Goal: Information Seeking & Learning: Learn about a topic

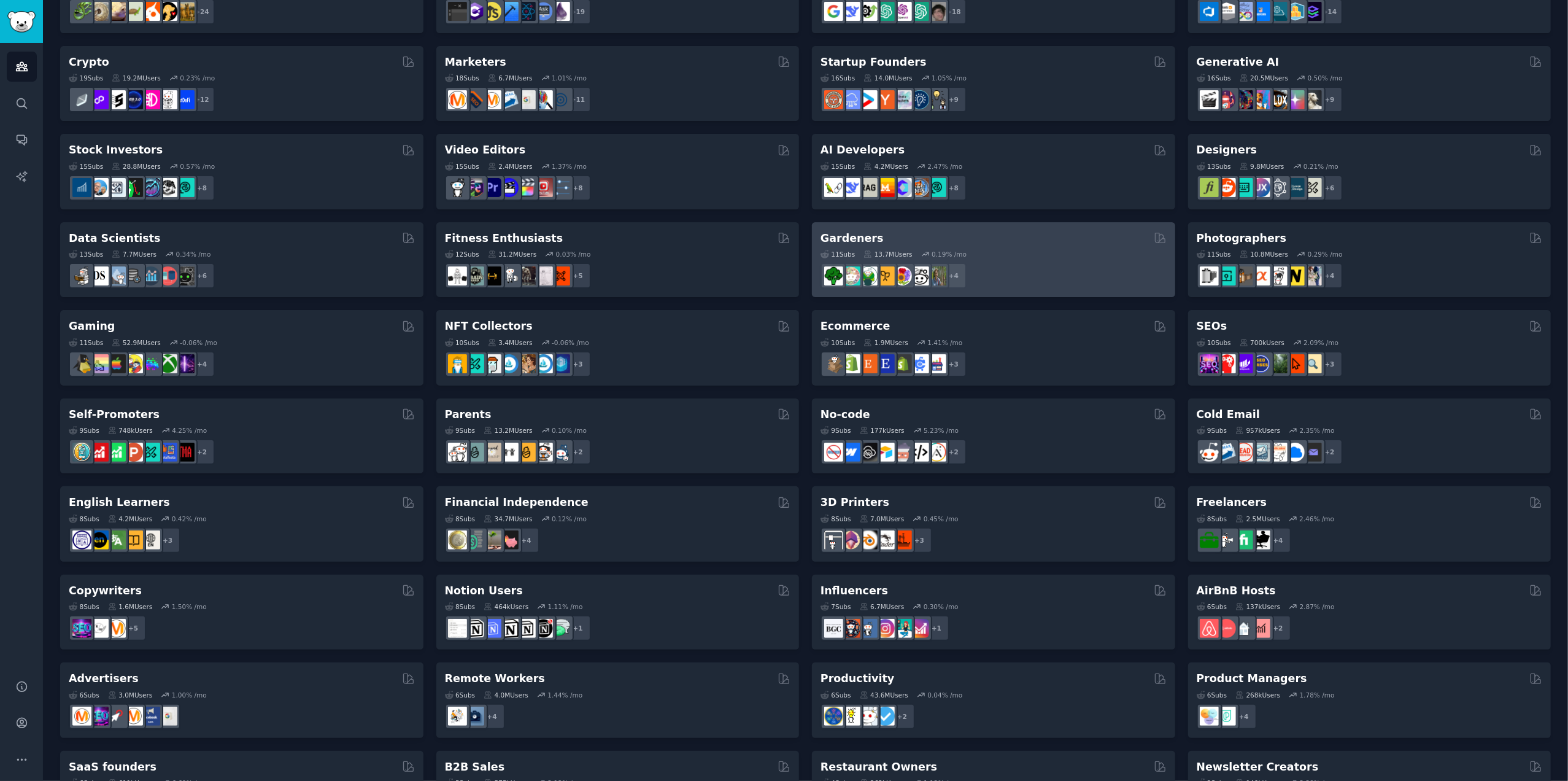
scroll to position [201, 0]
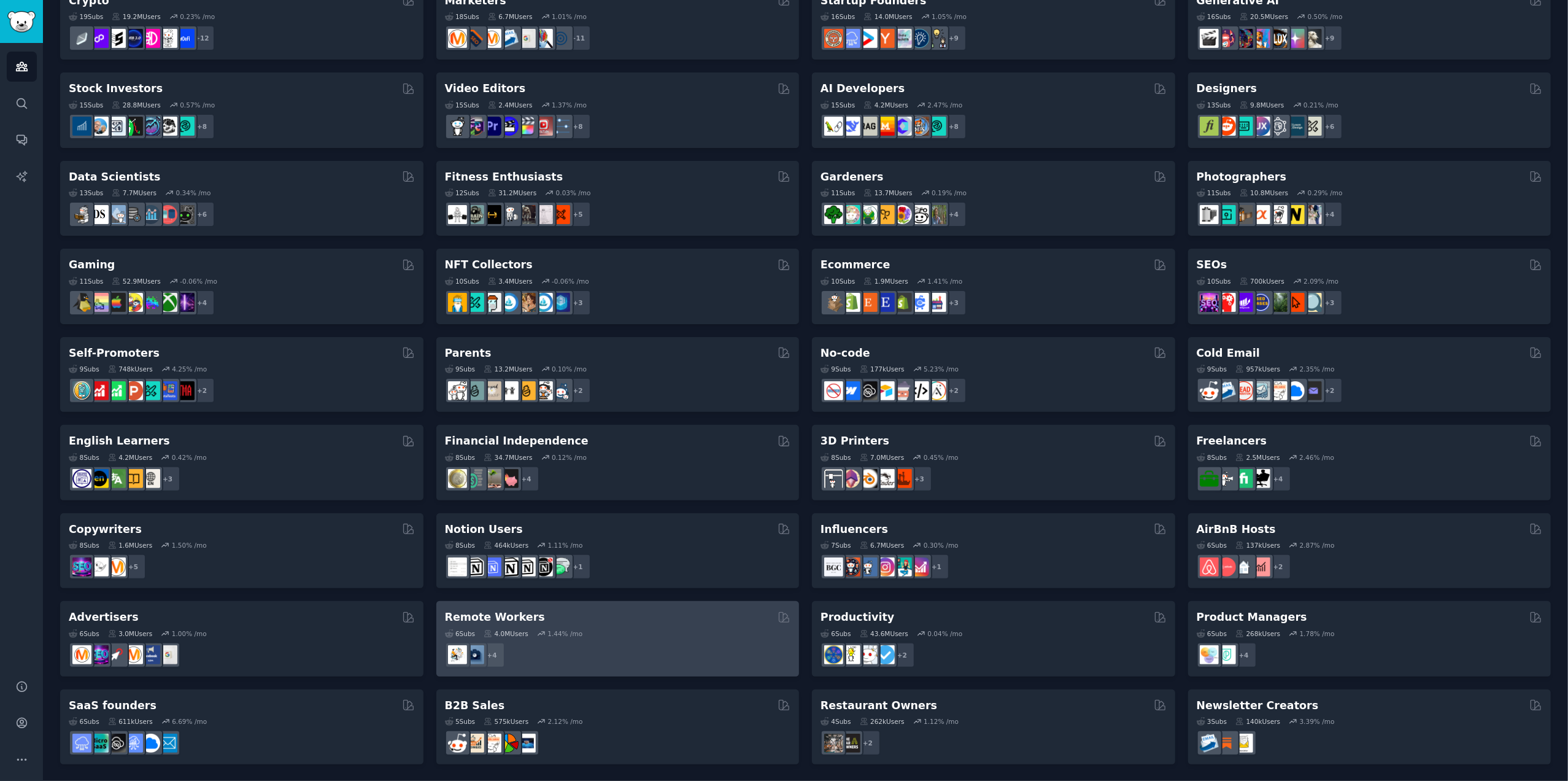
click at [525, 619] on div "Remote Workers" at bounding box center [618, 617] width 346 height 15
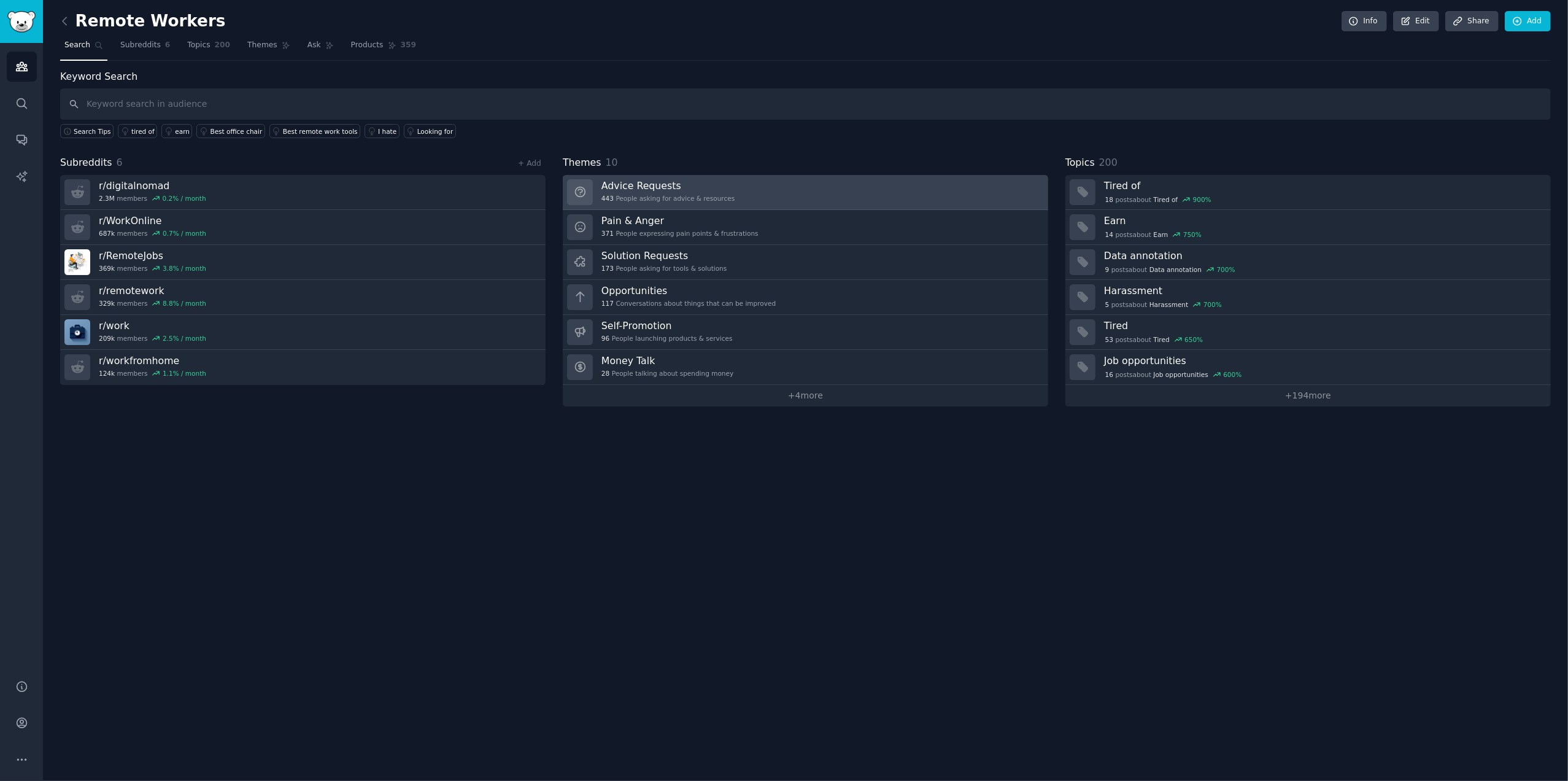
click at [662, 183] on h3 "Advice Requests" at bounding box center [668, 185] width 133 height 13
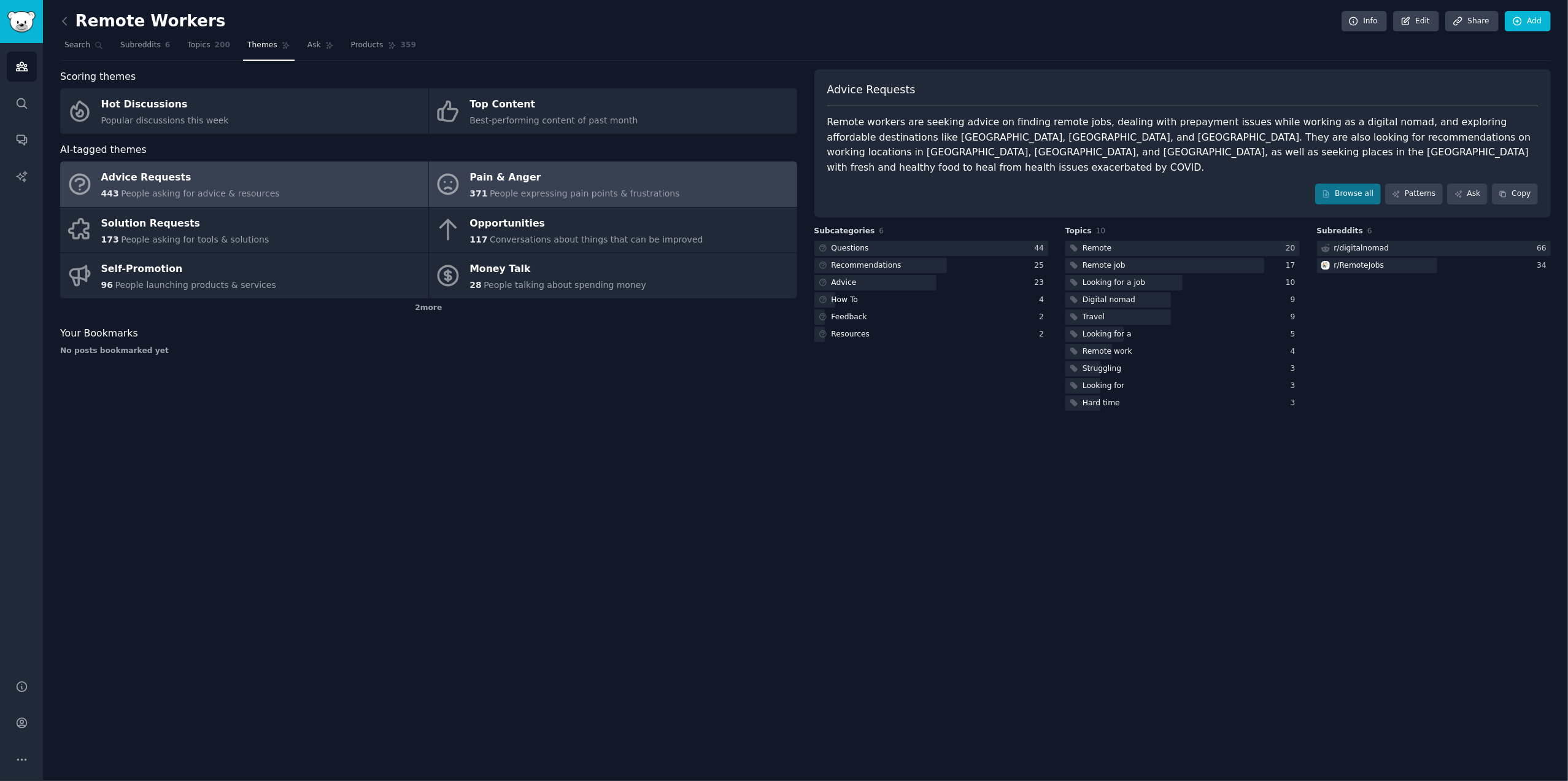
click at [515, 177] on div "Pain & Anger" at bounding box center [575, 178] width 210 height 20
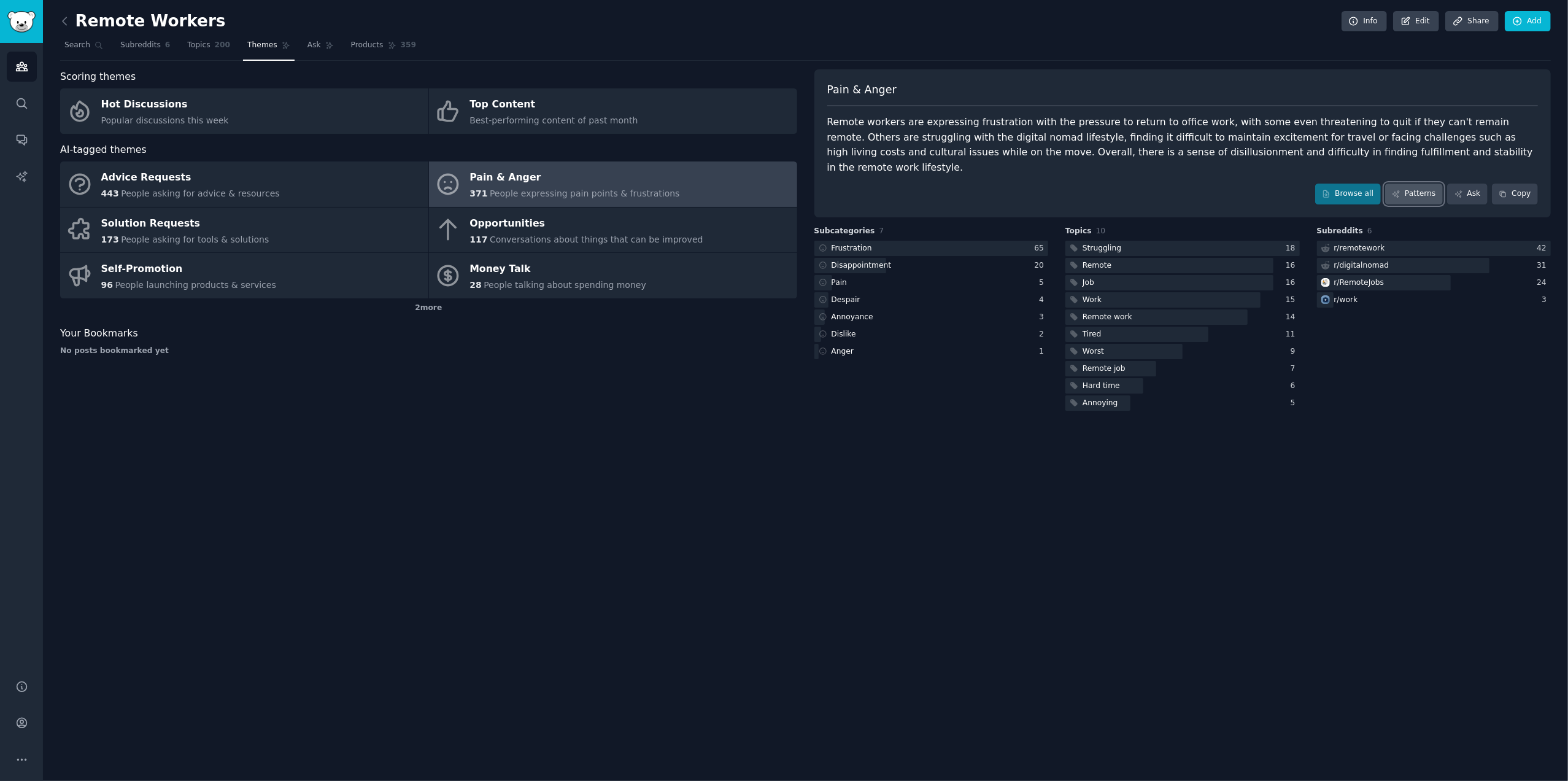
click at [1421, 183] on link "Patterns" at bounding box center [1414, 194] width 57 height 21
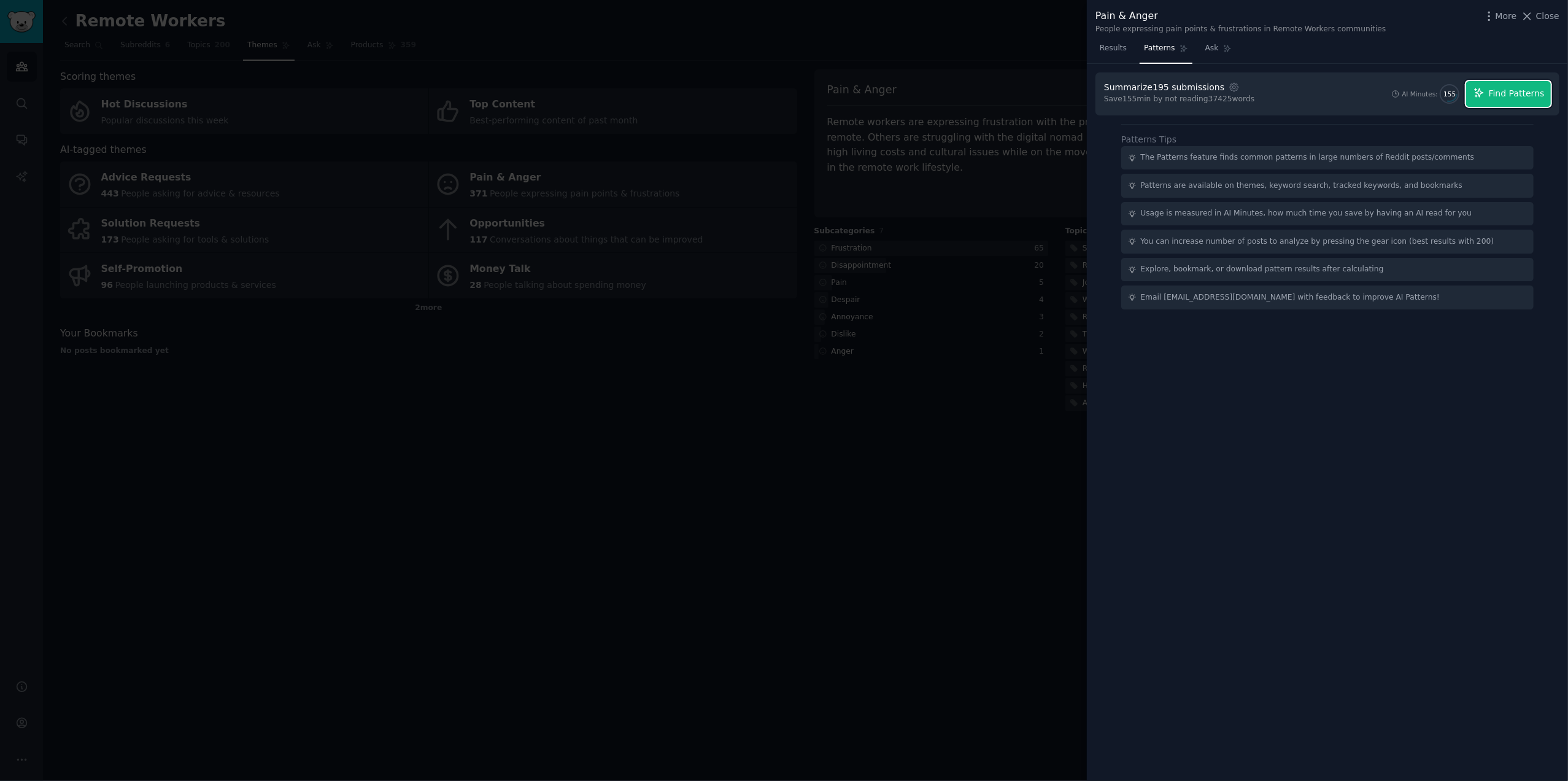
click at [1523, 87] on span "Find Patterns" at bounding box center [1517, 93] width 56 height 13
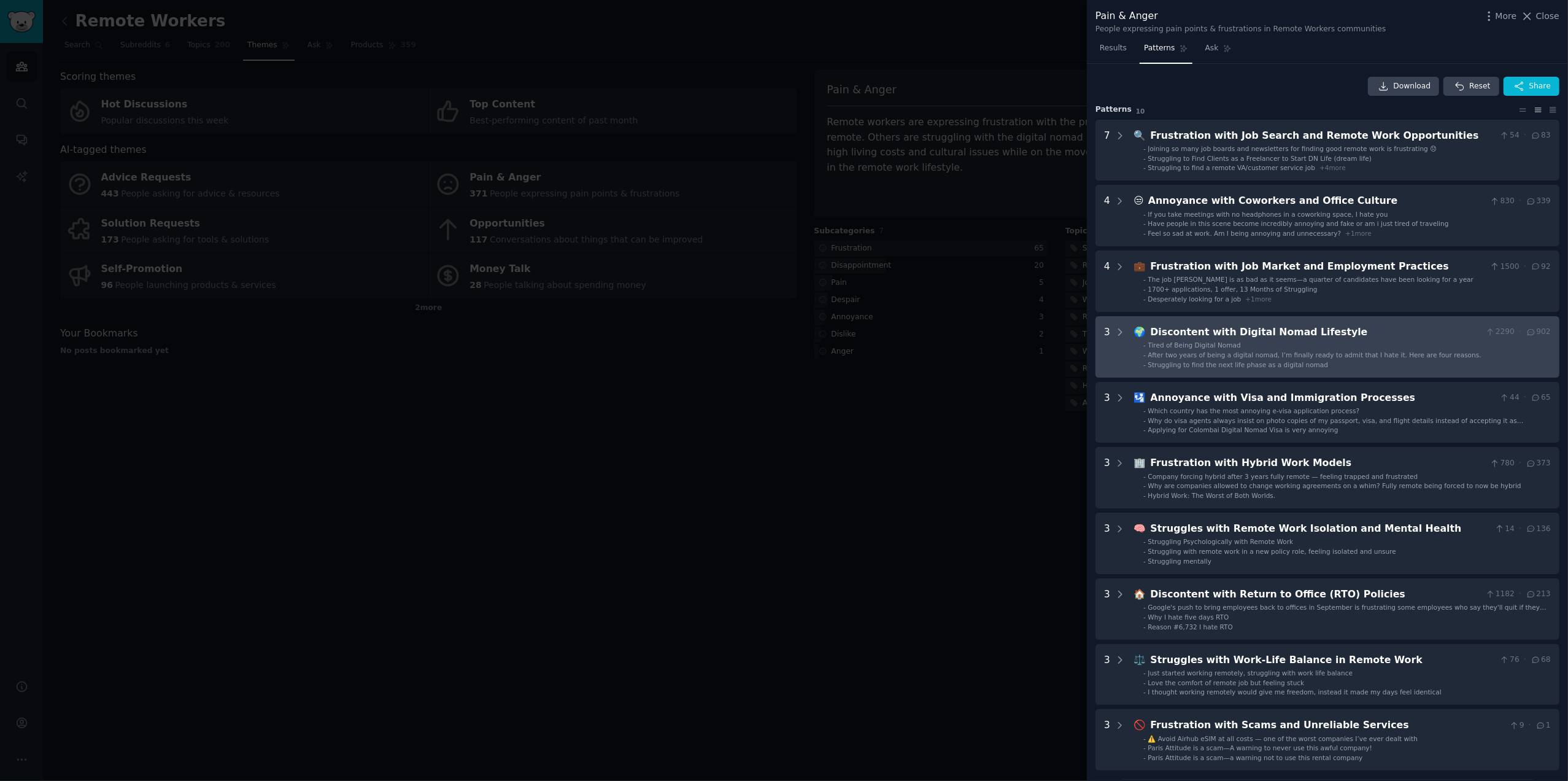
click at [1290, 362] on span "Struggling to find the next life phase as a digital nomad" at bounding box center [1238, 365] width 180 height 7
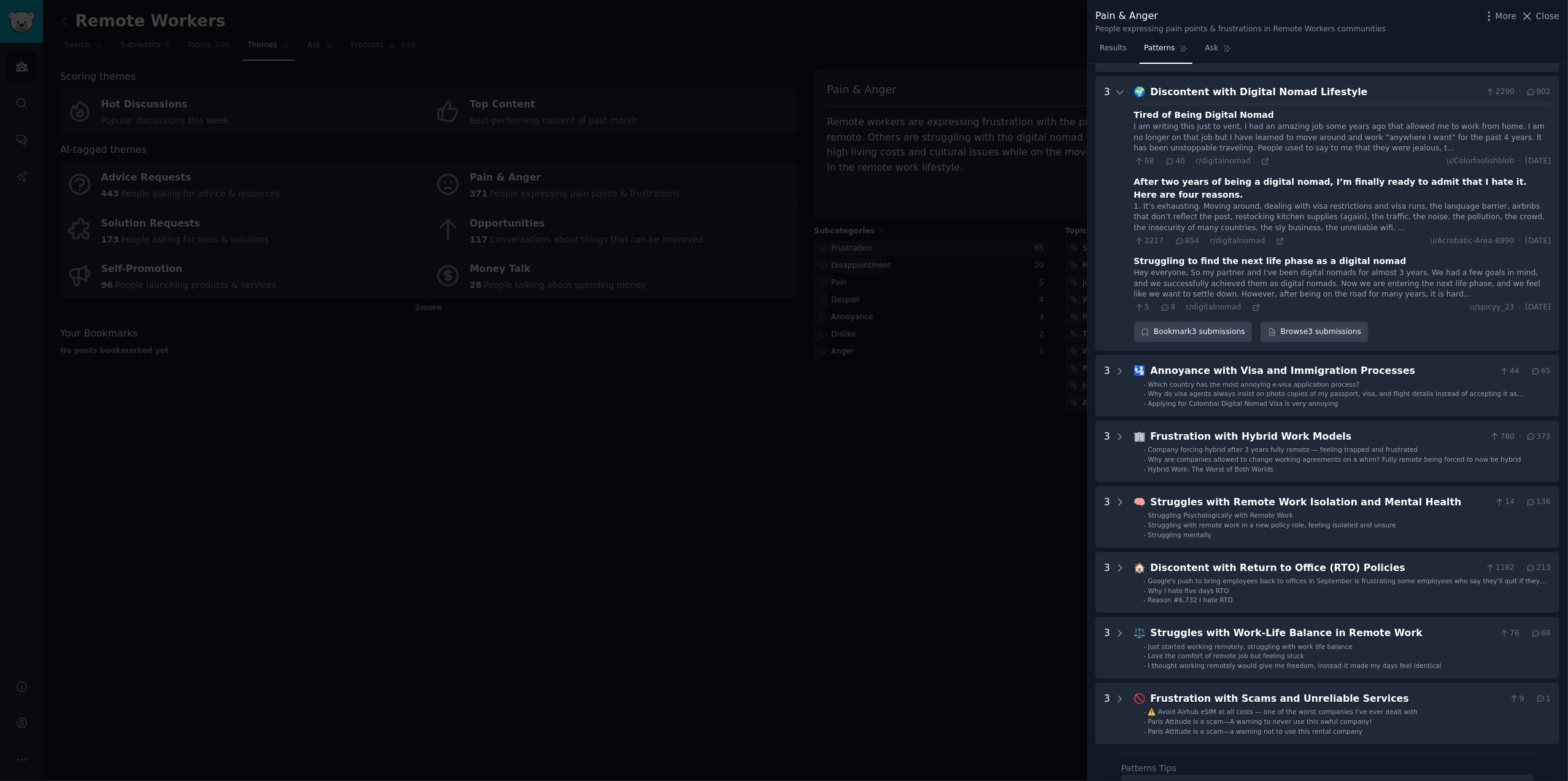
scroll to position [253, 0]
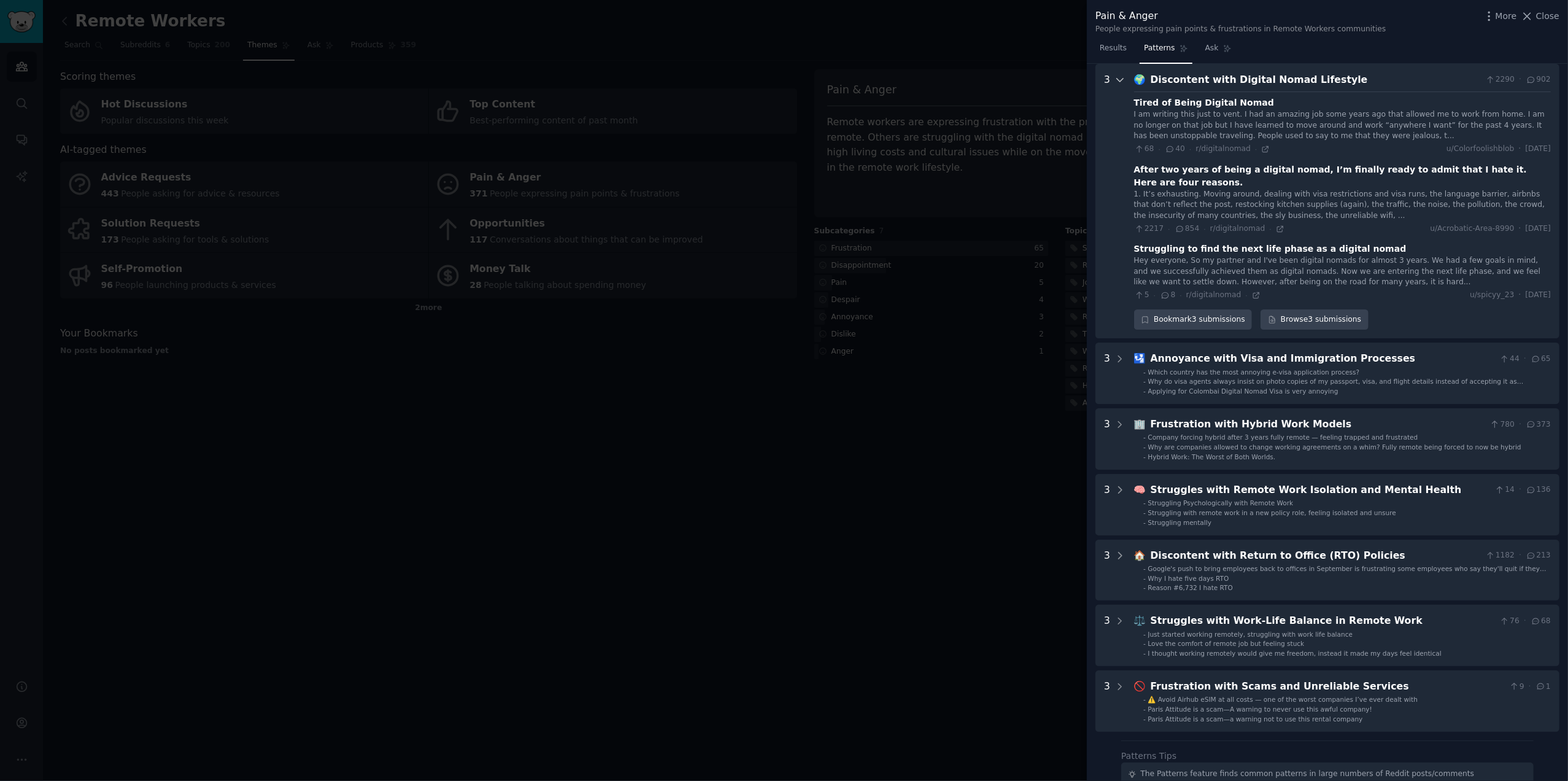
click at [1121, 80] on icon at bounding box center [1120, 80] width 11 height 11
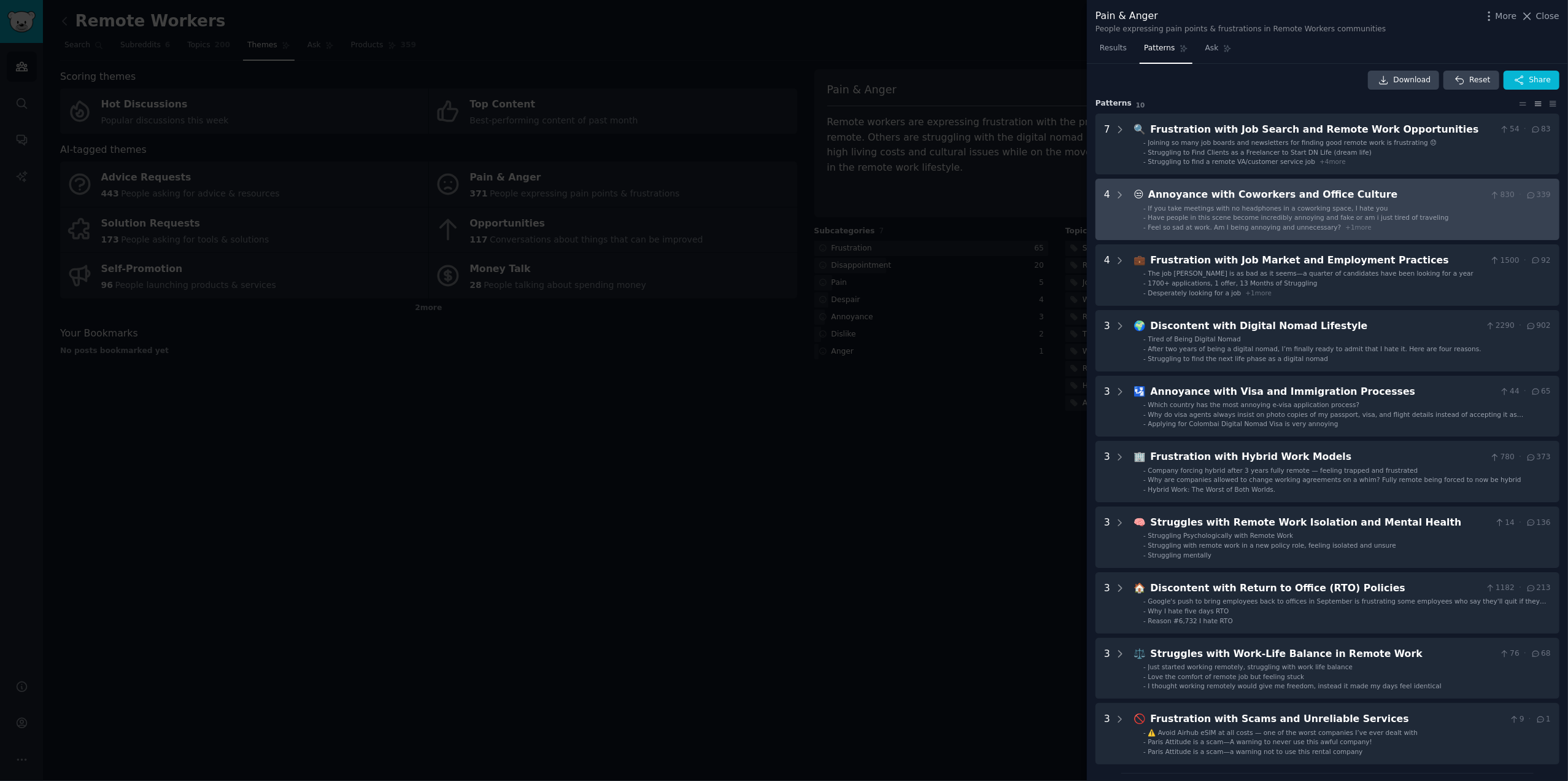
scroll to position [0, 0]
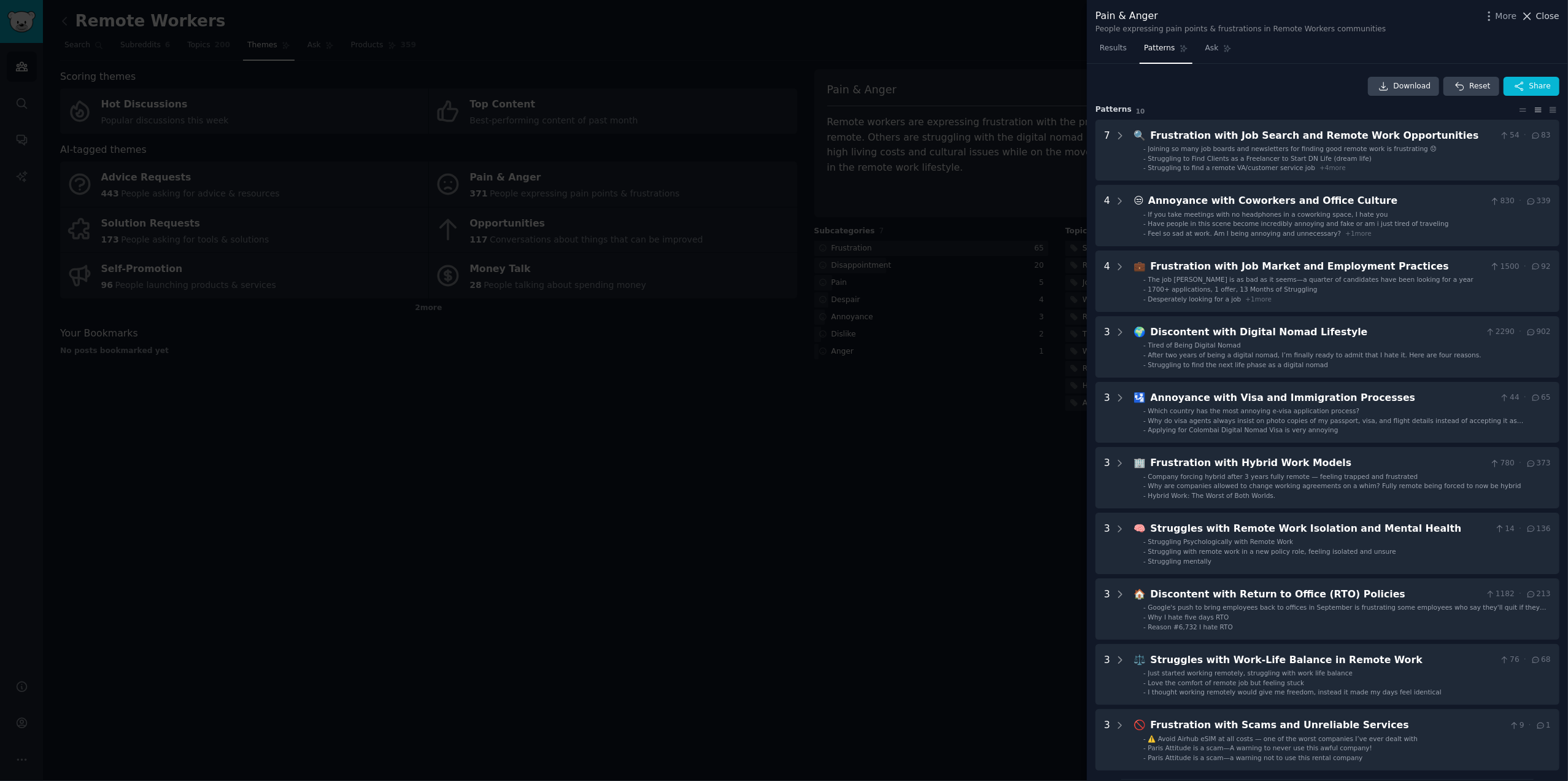
click at [1546, 15] on span "Close" at bounding box center [1548, 16] width 23 height 13
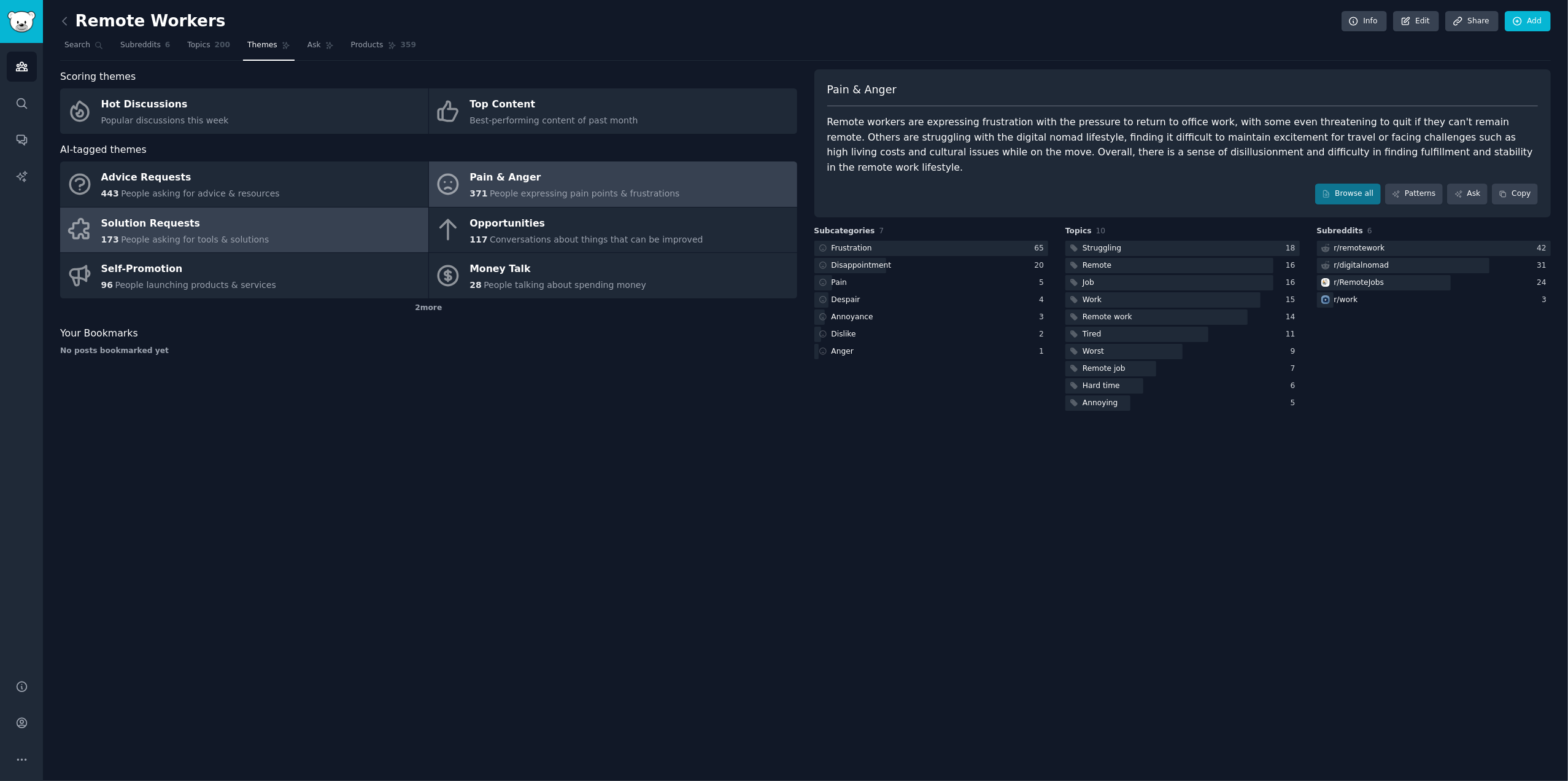
click at [151, 216] on div "Solution Requests" at bounding box center [185, 223] width 168 height 20
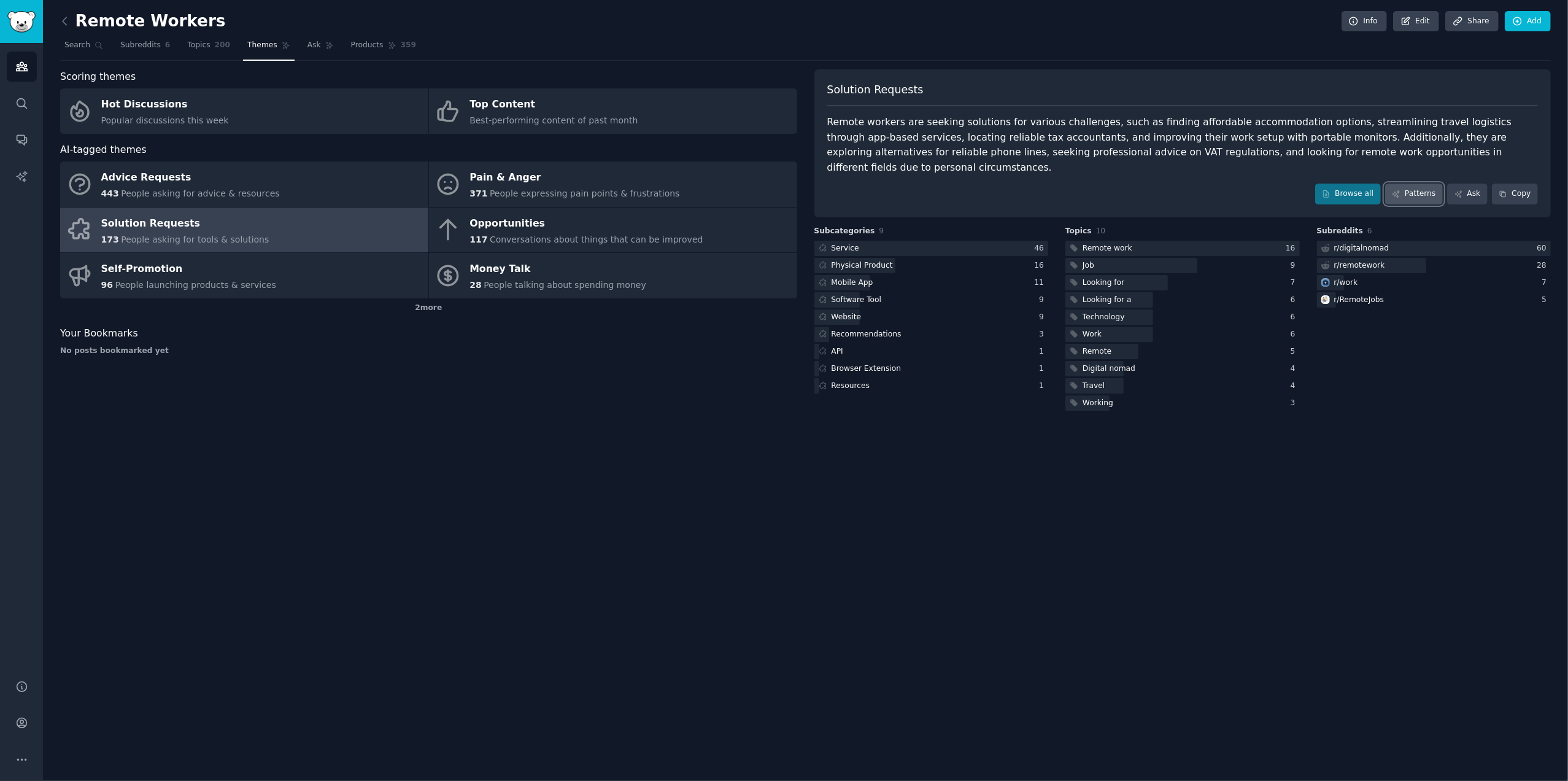
click at [1425, 183] on link "Patterns" at bounding box center [1414, 194] width 57 height 21
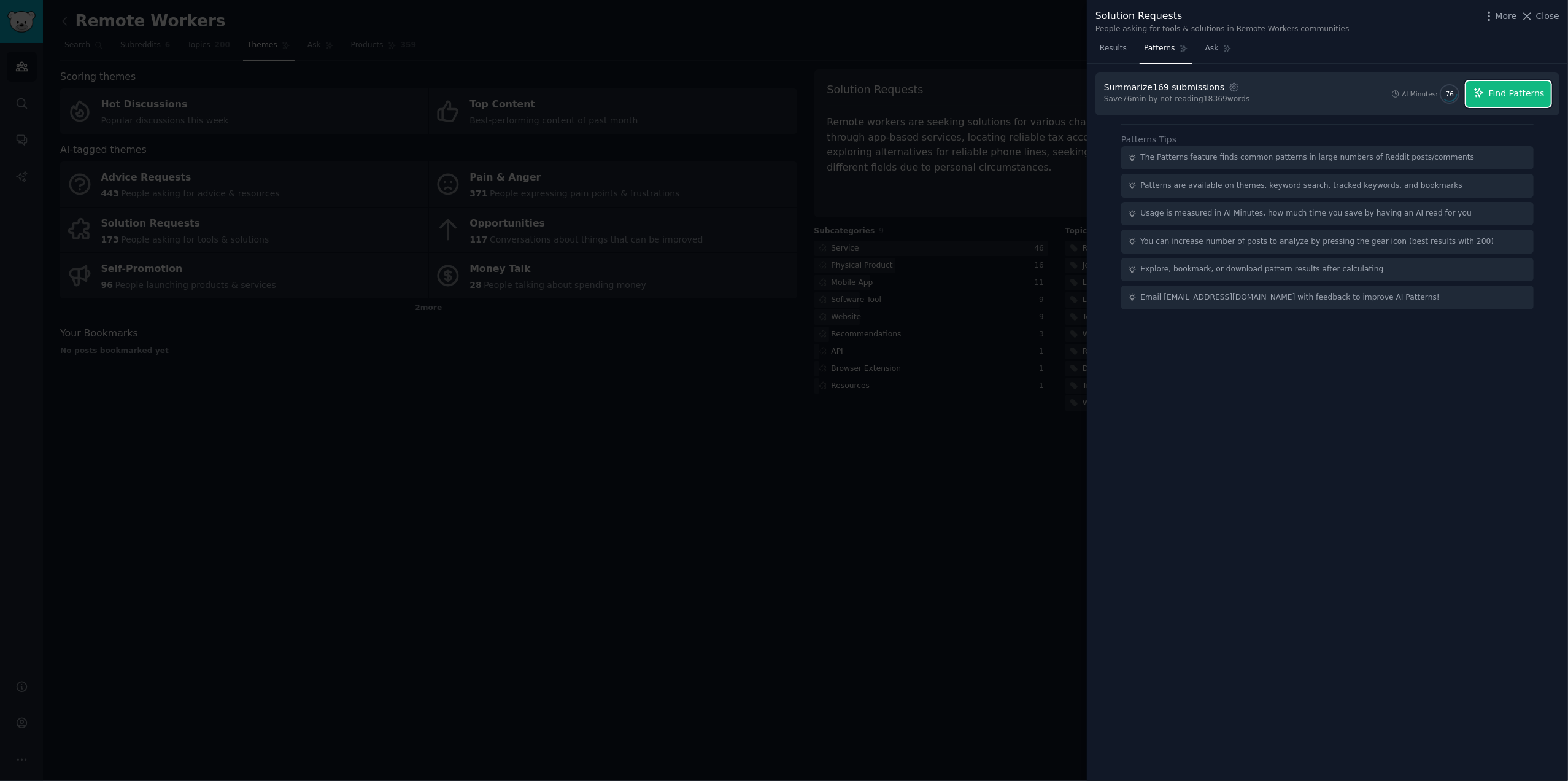
click at [1510, 94] on span "Find Patterns" at bounding box center [1517, 93] width 56 height 13
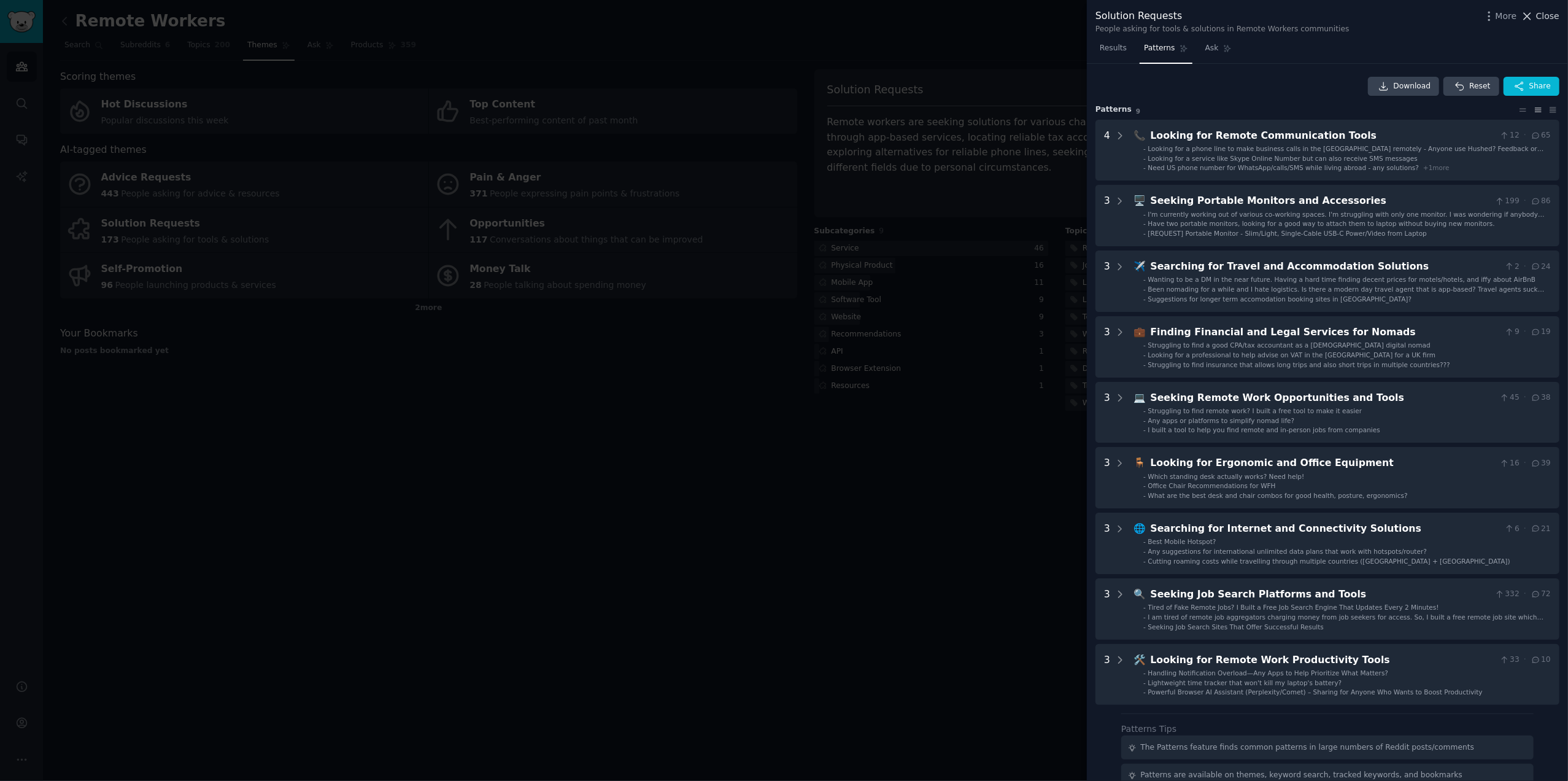
click at [1538, 17] on button "Close" at bounding box center [1540, 16] width 39 height 13
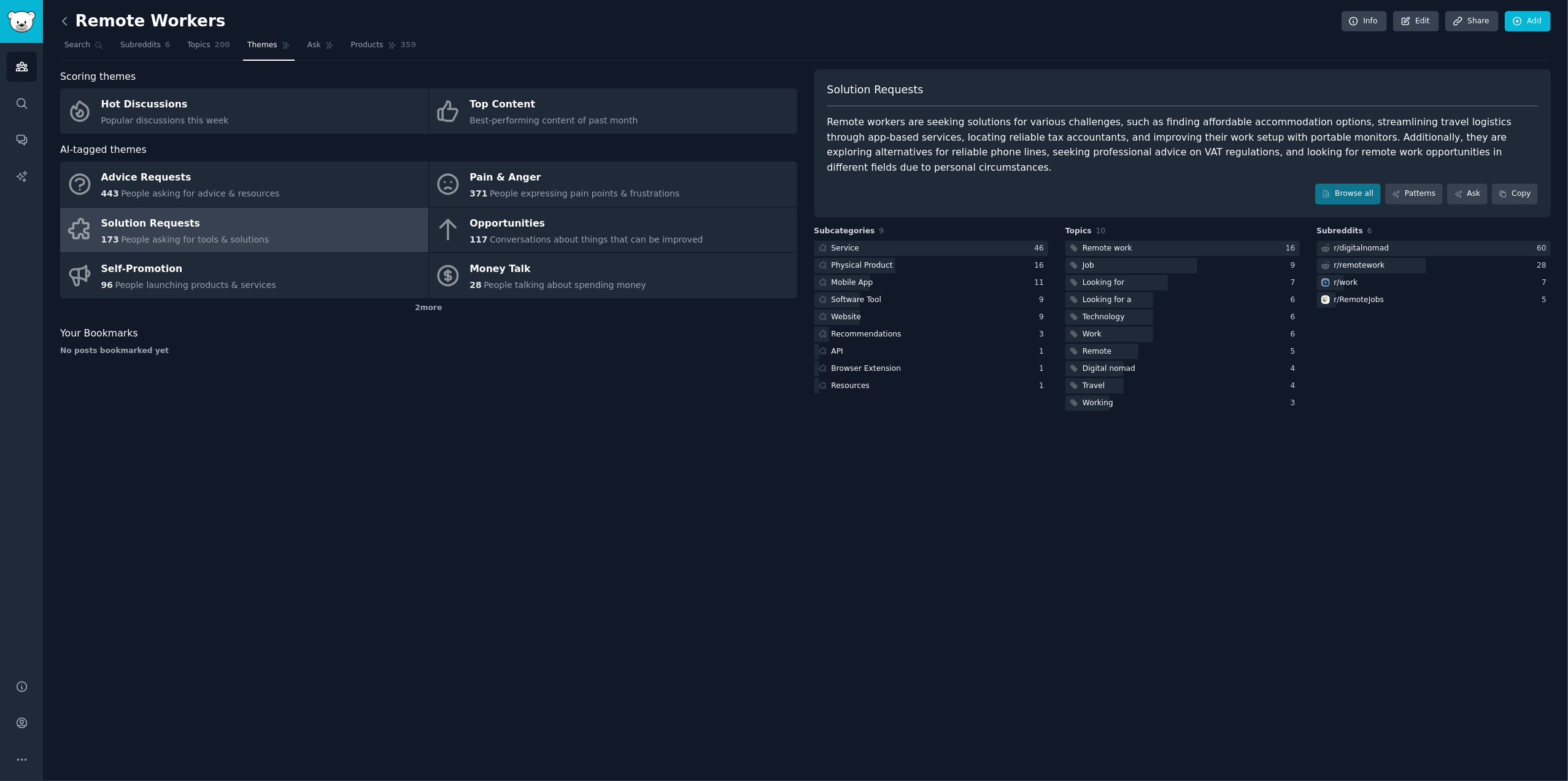
click at [62, 20] on icon at bounding box center [64, 21] width 4 height 7
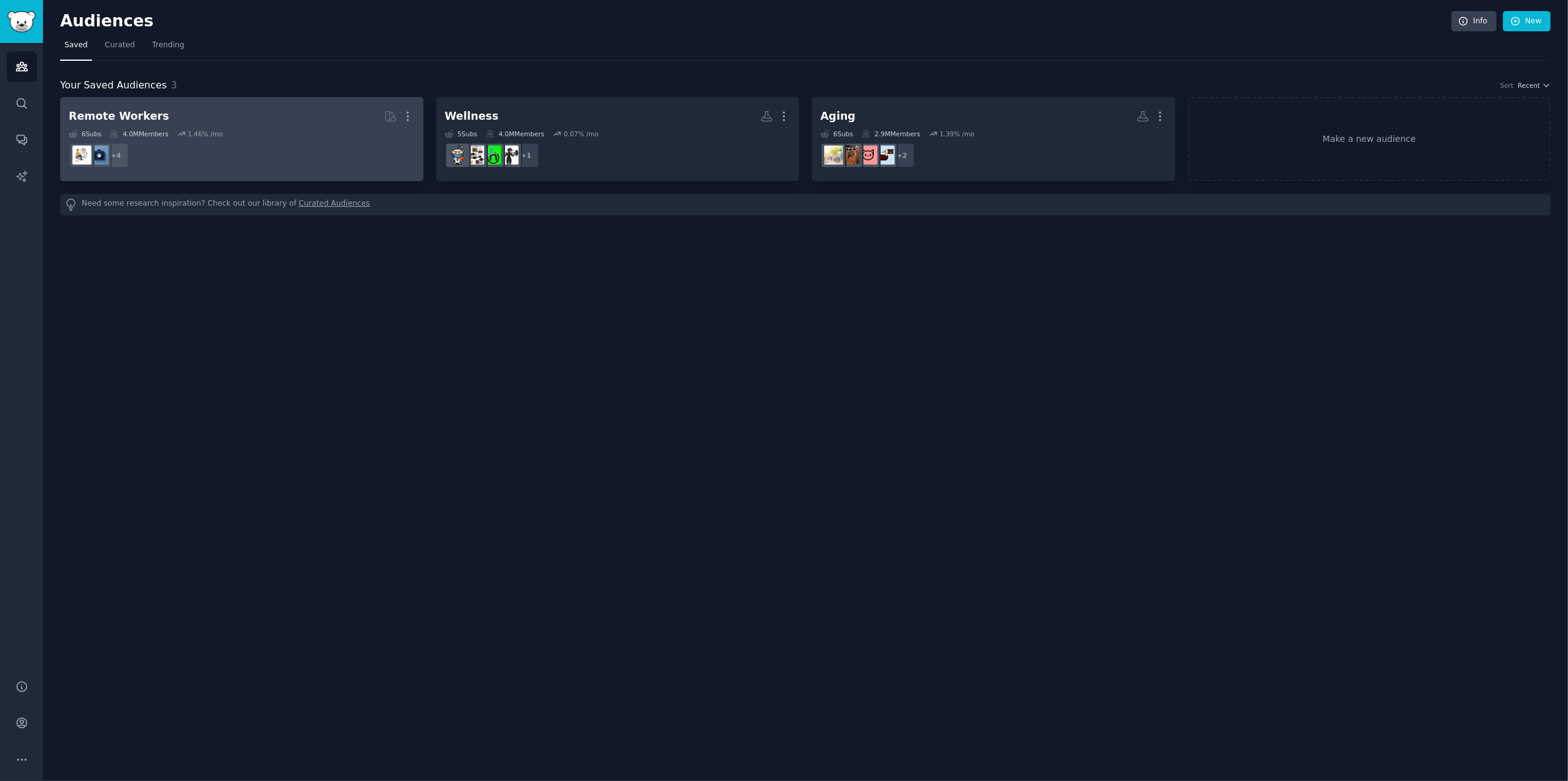
click at [218, 161] on dd "+ 4" at bounding box center [241, 156] width 346 height 35
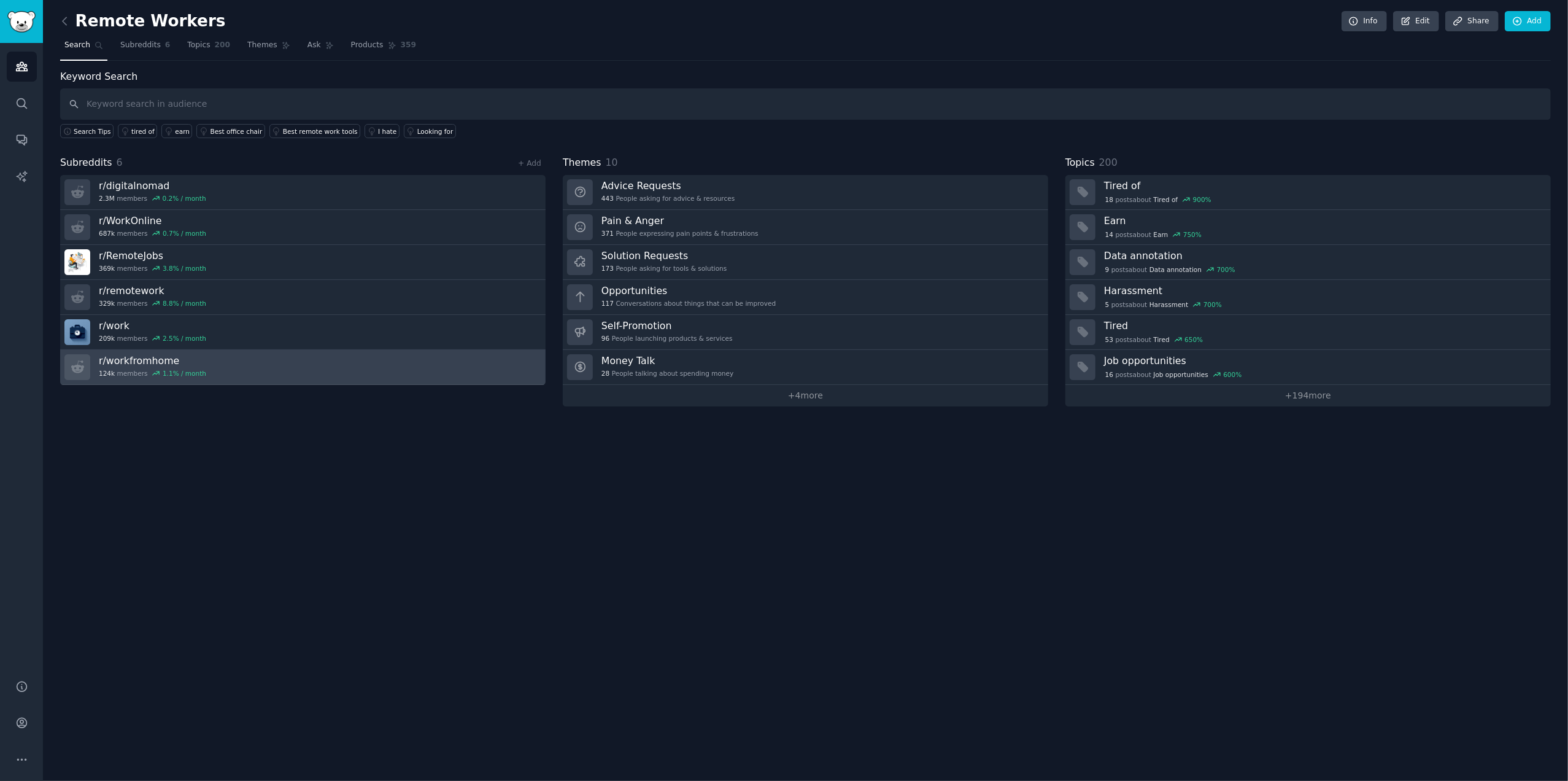
click at [127, 354] on h3 "r/ workfromhome" at bounding box center [152, 361] width 107 height 13
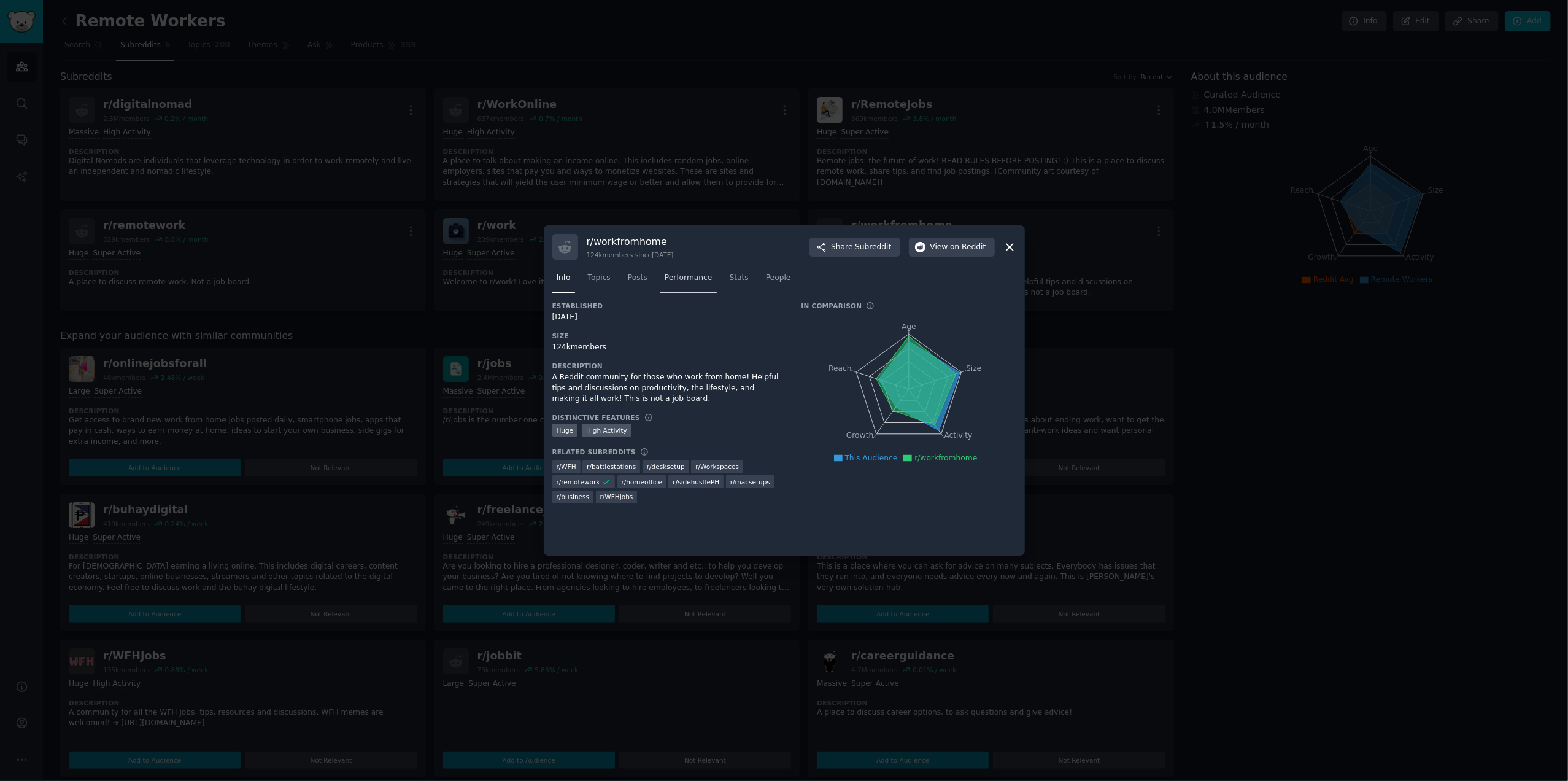
click at [676, 278] on span "Performance" at bounding box center [689, 278] width 48 height 11
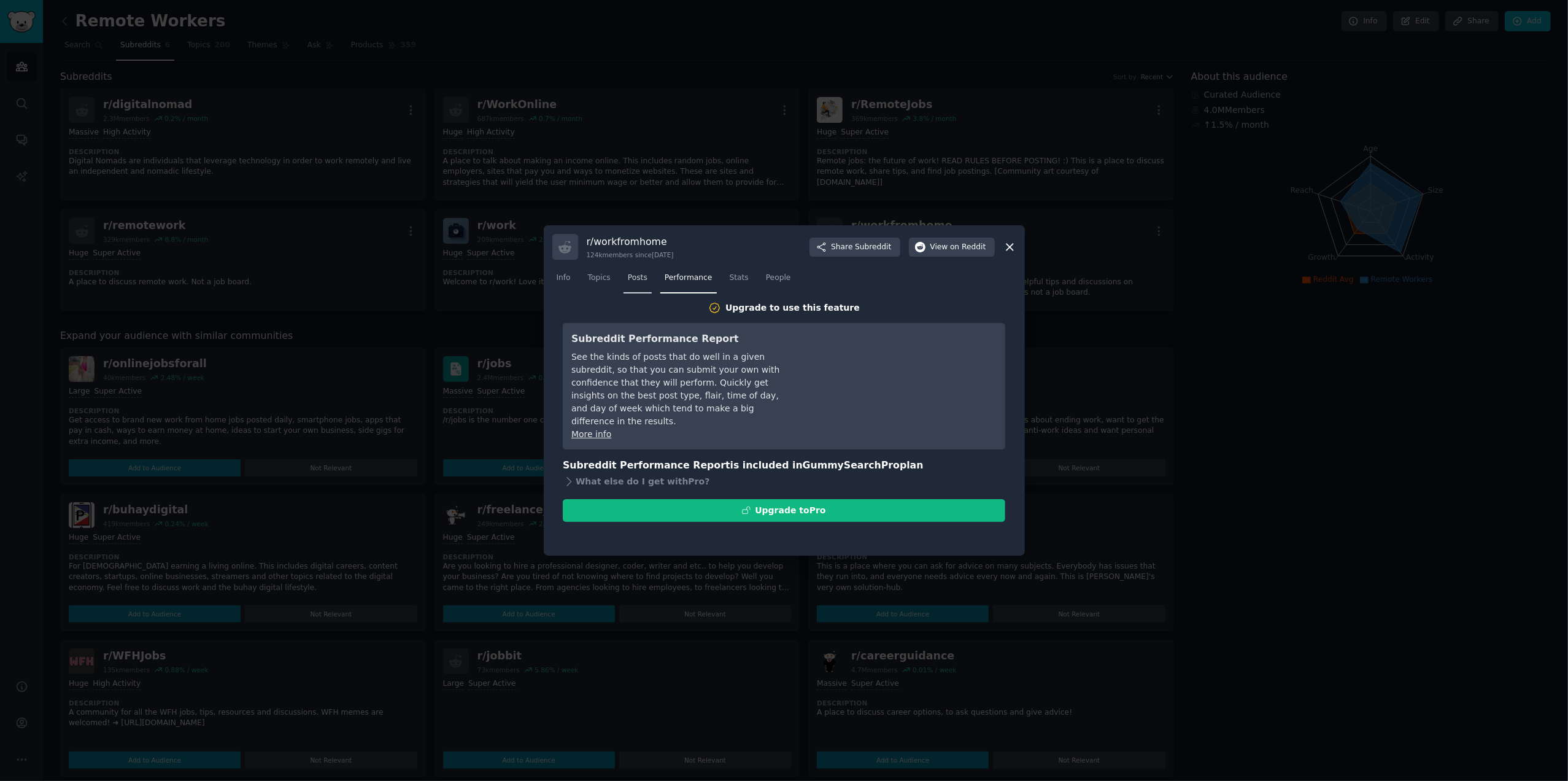
click at [628, 279] on span "Posts" at bounding box center [637, 278] width 20 height 11
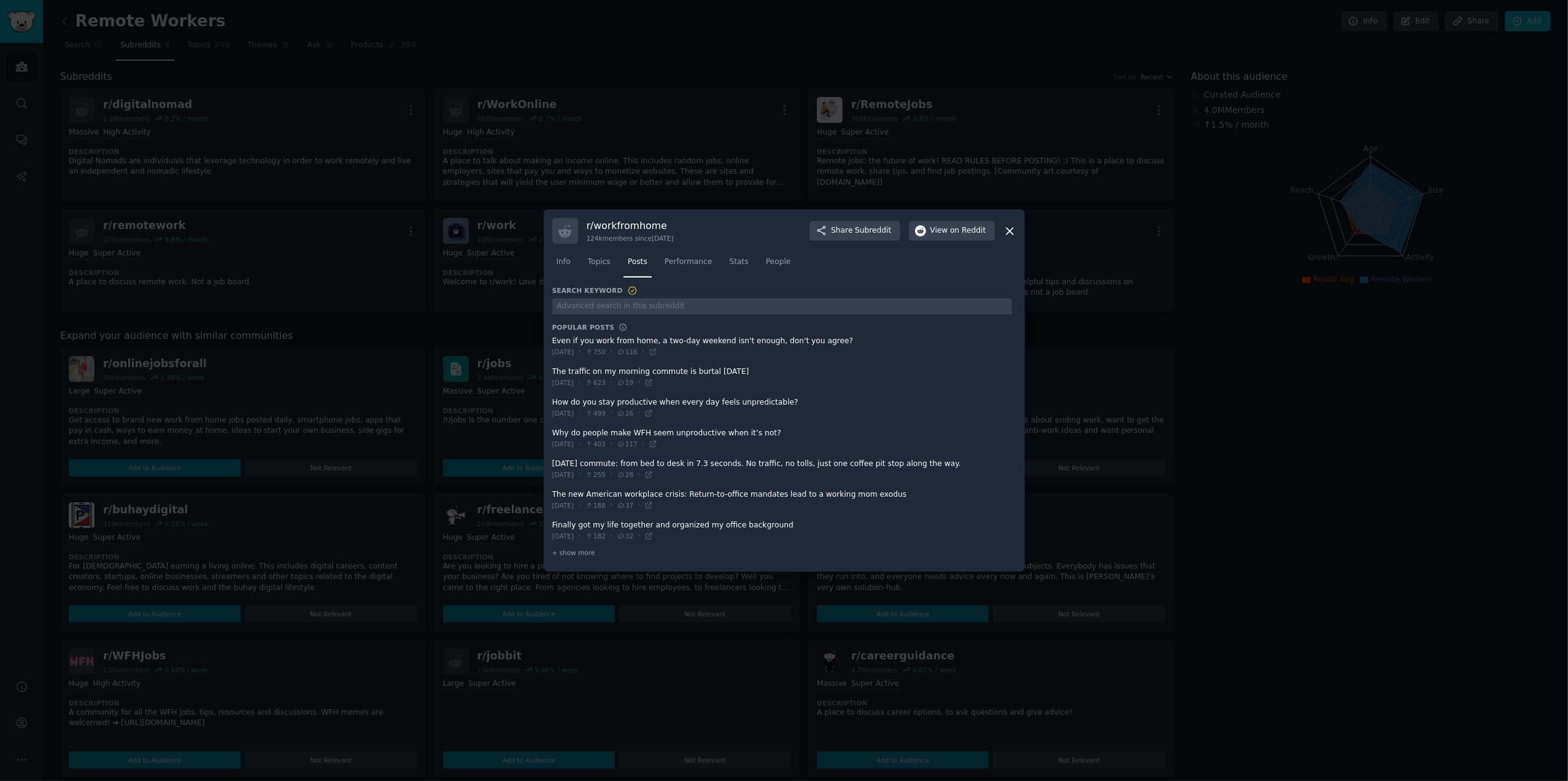
click at [739, 403] on span at bounding box center [782, 408] width 460 height 30
drag, startPoint x: 785, startPoint y: 401, endPoint x: 753, endPoint y: 401, distance: 32.0
click at [753, 401] on span at bounding box center [782, 408] width 460 height 30
drag, startPoint x: 784, startPoint y: 405, endPoint x: 676, endPoint y: 399, distance: 108.2
click at [677, 399] on span at bounding box center [782, 408] width 460 height 30
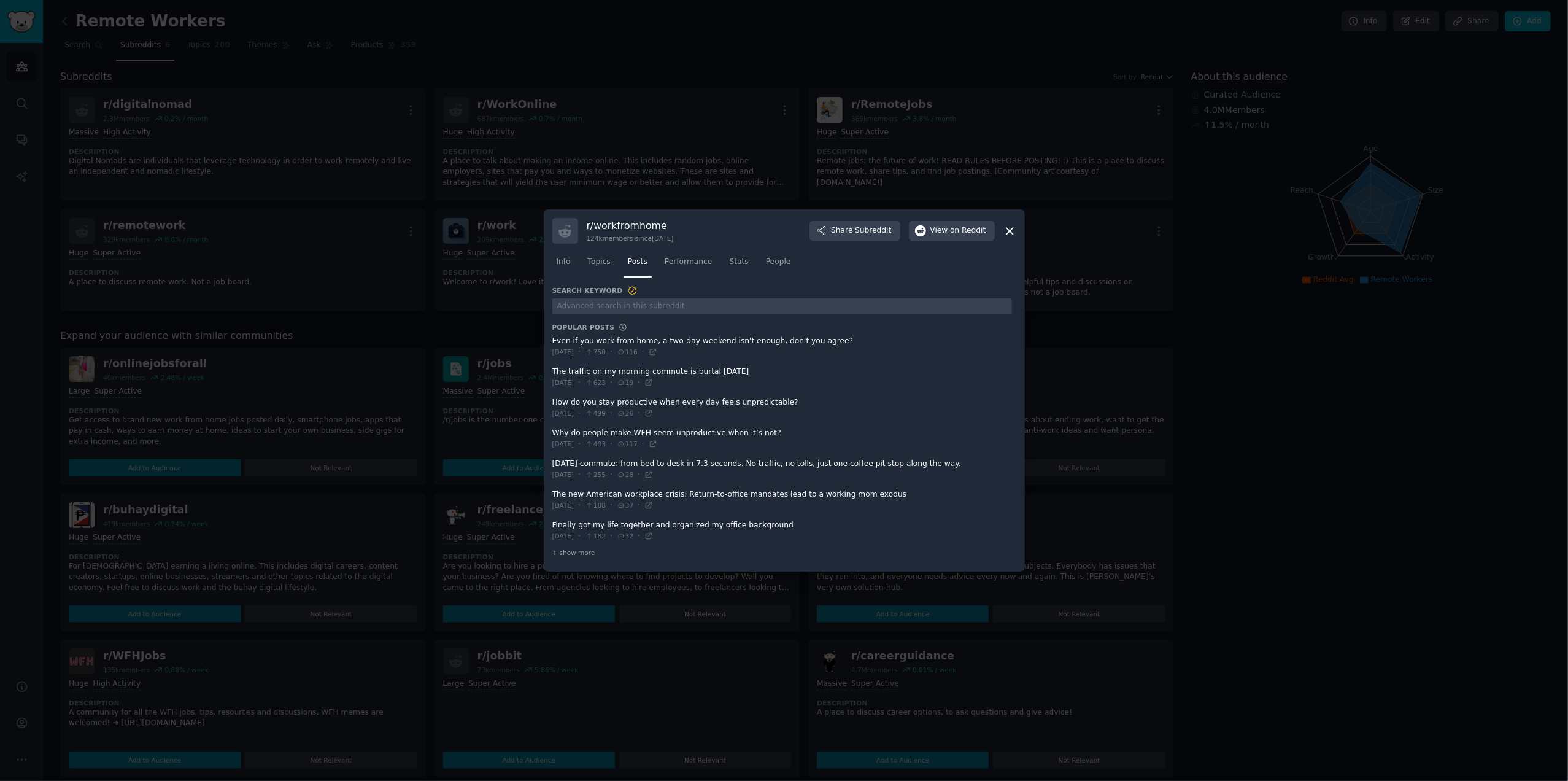
drag, startPoint x: 548, startPoint y: 399, endPoint x: 747, endPoint y: 408, distance: 199.2
click at [674, 404] on div "r/ workfromhome 124k members since [DATE] Share Subreddit View on Reddit Info T…" at bounding box center [784, 390] width 481 height 362
click at [1011, 229] on icon at bounding box center [1010, 231] width 7 height 7
